Goal: Navigation & Orientation: Go to known website

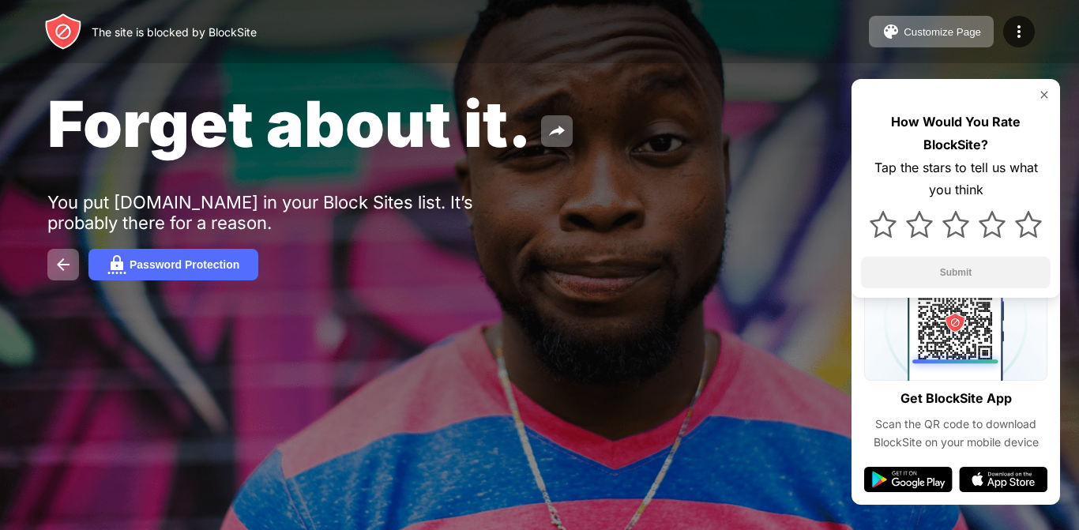
click at [1049, 96] on img at bounding box center [1044, 94] width 13 height 13
